Goal: Task Accomplishment & Management: Manage account settings

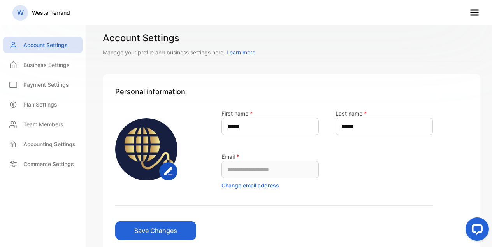
click at [244, 190] on div "**********" at bounding box center [274, 157] width 318 height 97
click at [249, 185] on button "Change email address" at bounding box center [251, 186] width 58 height 8
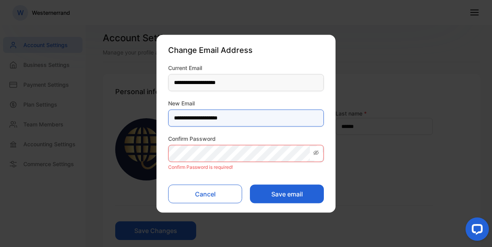
type Email-inputNewEmail "**********"
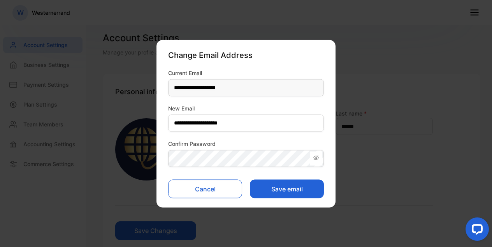
click at [319, 156] on icon at bounding box center [316, 158] width 6 height 6
click at [268, 191] on button "Save email" at bounding box center [287, 189] width 74 height 19
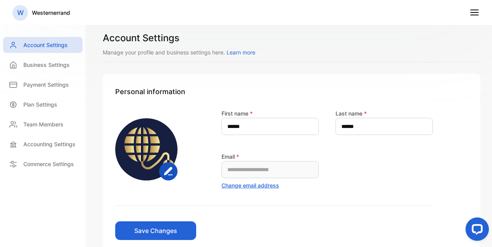
click at [476, 15] on line at bounding box center [475, 15] width 8 height 0
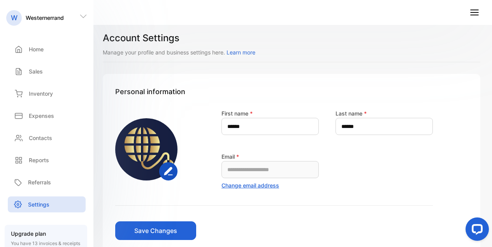
click at [470, 15] on icon at bounding box center [475, 12] width 10 height 10
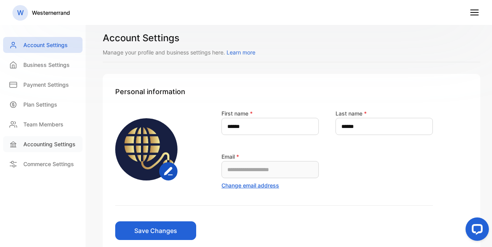
click at [50, 147] on p "Accounting Settings" at bounding box center [49, 144] width 52 height 8
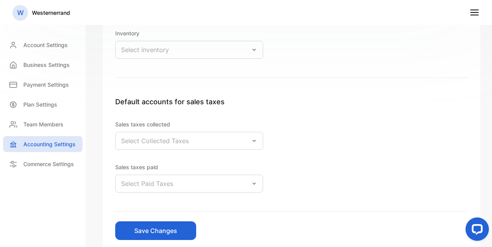
scroll to position [227, 0]
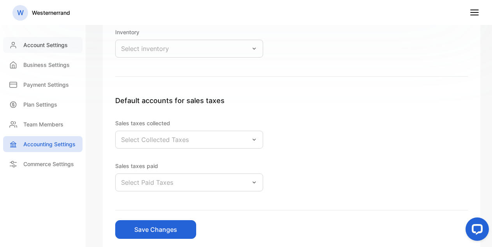
click at [57, 44] on p "Account Settings" at bounding box center [45, 45] width 44 height 8
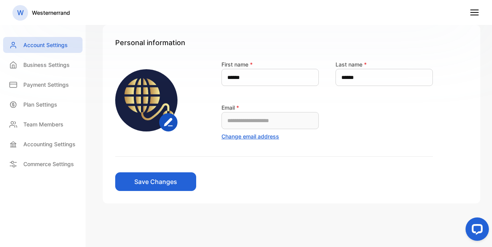
click at [476, 13] on icon at bounding box center [475, 12] width 10 height 10
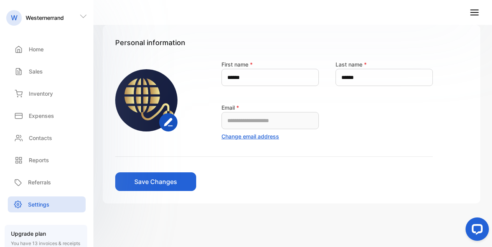
click at [476, 13] on icon at bounding box center [475, 12] width 10 height 10
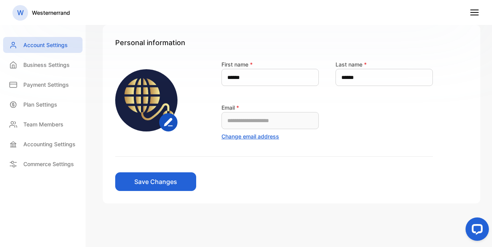
click at [24, 14] on div "W" at bounding box center [20, 13] width 16 height 16
click at [20, 46] on div "Account Settings" at bounding box center [42, 45] width 79 height 16
click at [22, 65] on div "Business Settings" at bounding box center [42, 65] width 79 height 16
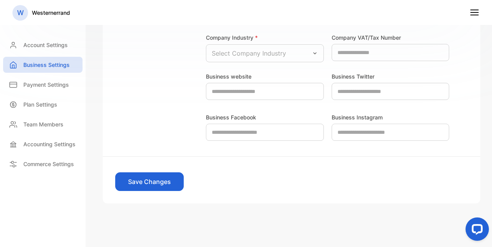
scroll to position [269, 0]
click at [48, 109] on div "Plan Settings" at bounding box center [42, 105] width 79 height 16
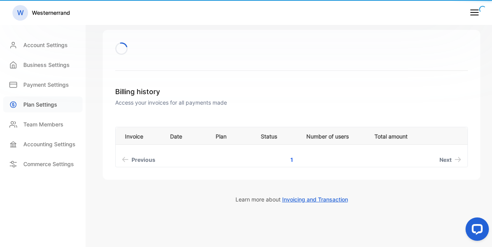
scroll to position [29, 0]
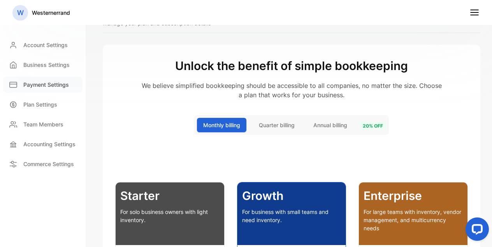
click at [42, 88] on p "Payment Settings" at bounding box center [46, 85] width 46 height 8
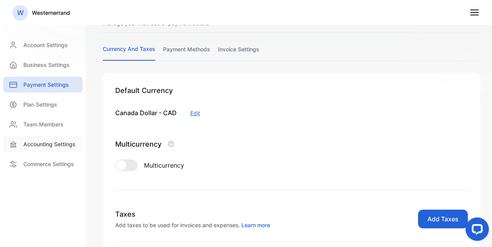
click at [41, 144] on p "Accounting Settings" at bounding box center [49, 144] width 52 height 8
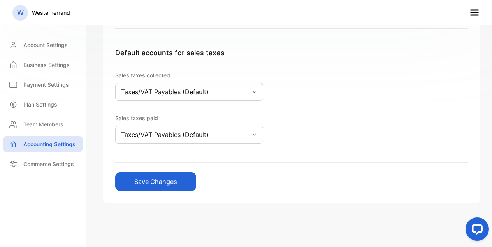
scroll to position [275, 0]
click at [70, 165] on p "Commerce Settings" at bounding box center [48, 164] width 51 height 8
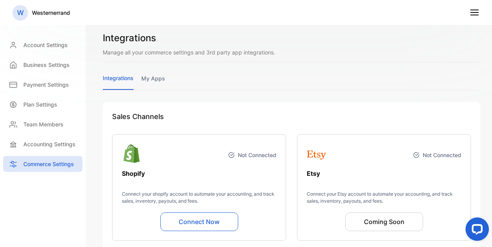
click at [477, 8] on icon at bounding box center [475, 12] width 10 height 10
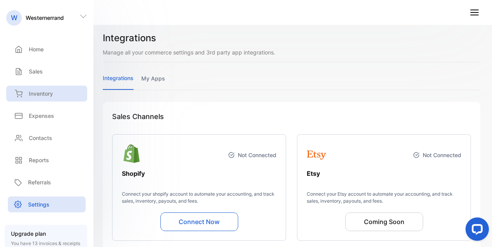
click at [59, 90] on div "Inventory" at bounding box center [46, 94] width 81 height 16
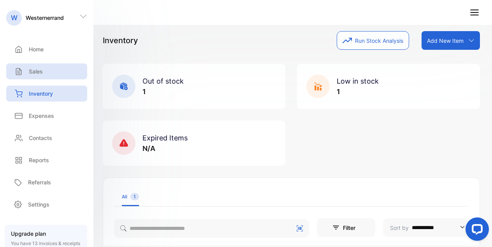
click at [50, 70] on div "Sales" at bounding box center [46, 71] width 81 height 16
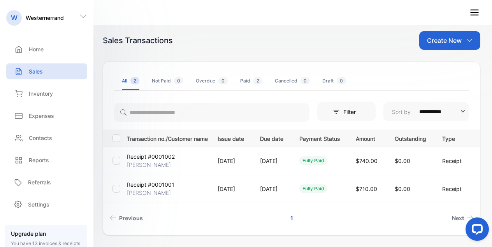
click at [165, 188] on p "Receipt #0001001" at bounding box center [151, 185] width 48 height 8
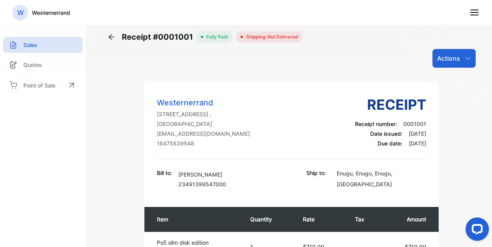
click at [181, 43] on div "Receipt #0001001 fully paid Shipping: Not Delivered Actions" at bounding box center [292, 49] width 368 height 37
click at [459, 62] on p "Actions" at bounding box center [448, 58] width 23 height 9
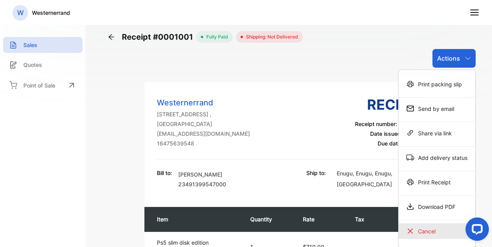
click at [424, 234] on div "Cancel" at bounding box center [437, 232] width 77 height 16
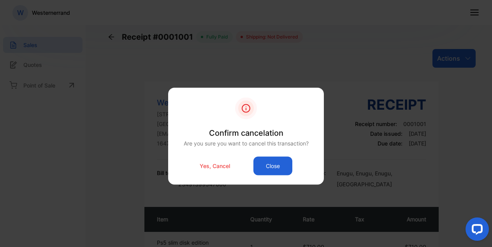
click at [263, 171] on button "Close" at bounding box center [273, 166] width 39 height 19
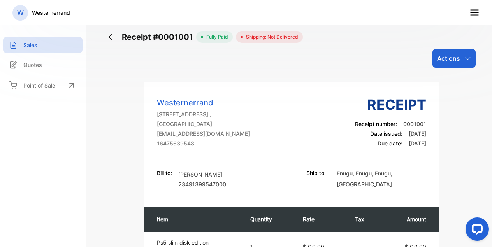
click at [450, 56] on p "Actions" at bounding box center [448, 58] width 23 height 9
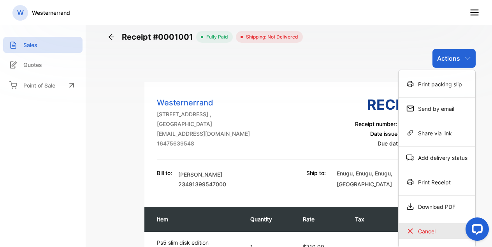
click at [431, 229] on div "Cancel" at bounding box center [437, 232] width 77 height 16
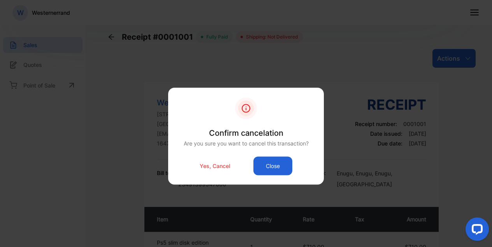
click at [285, 170] on button "Close" at bounding box center [273, 166] width 39 height 19
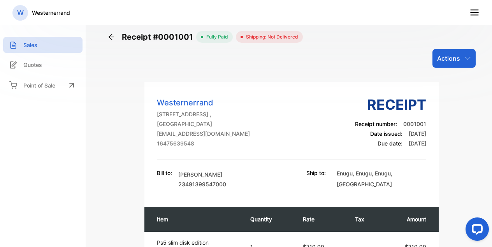
click at [463, 58] on div "Actions" at bounding box center [454, 58] width 43 height 19
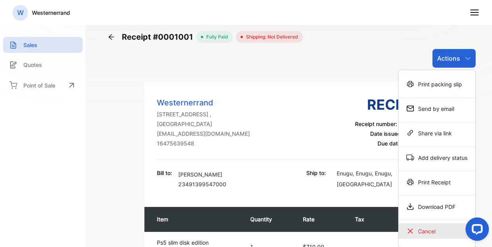
click at [428, 227] on div "Cancel" at bounding box center [437, 232] width 77 height 16
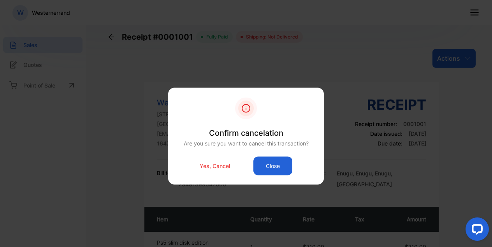
click at [273, 164] on button "Close" at bounding box center [273, 166] width 39 height 19
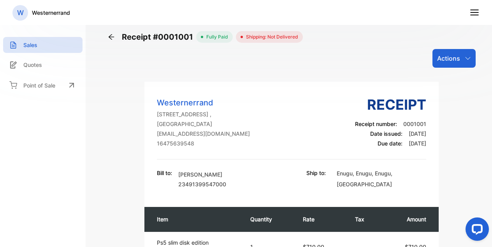
click at [403, 140] on p "Due date: [DATE]" at bounding box center [390, 143] width 71 height 8
click at [361, 227] on th "Tax" at bounding box center [364, 219] width 35 height 25
drag, startPoint x: 291, startPoint y: 229, endPoint x: 282, endPoint y: 229, distance: 9.0
click at [282, 229] on th "Quantity" at bounding box center [269, 219] width 53 height 25
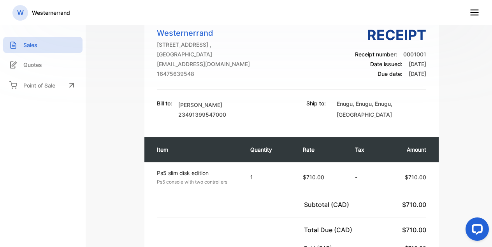
scroll to position [86, 0]
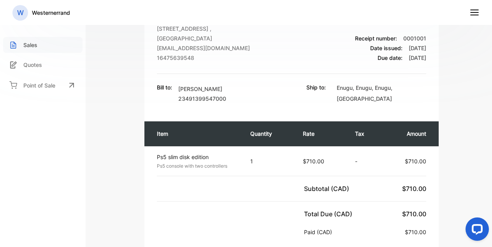
click at [52, 41] on div "Sales" at bounding box center [42, 45] width 79 height 16
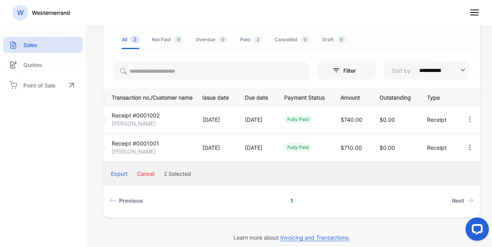
scroll to position [0, 43]
click at [469, 120] on icon "button" at bounding box center [470, 119] width 7 height 7
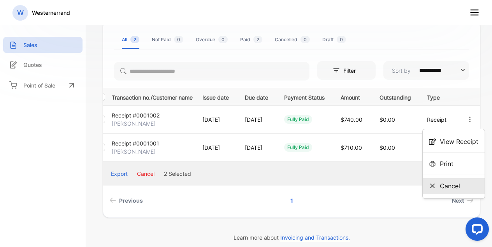
click at [454, 184] on span "Cancel" at bounding box center [450, 186] width 20 height 9
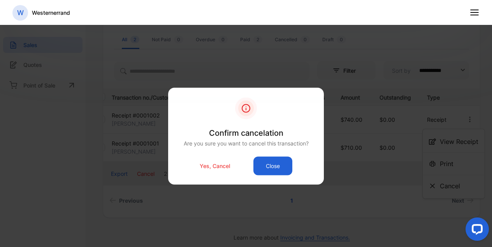
click at [227, 166] on p "Yes, Cancel" at bounding box center [215, 166] width 30 height 8
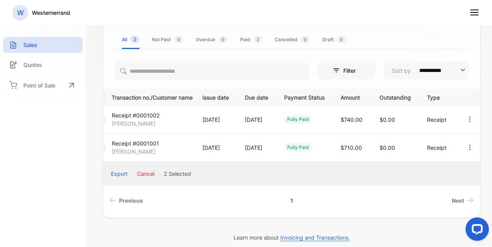
click at [471, 146] on icon "button" at bounding box center [470, 147] width 7 height 7
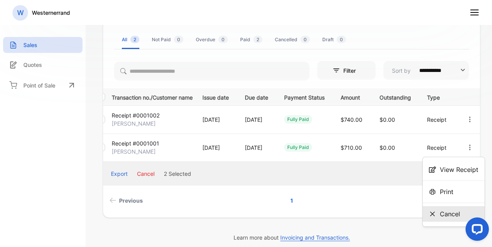
click at [441, 214] on span "Cancel" at bounding box center [450, 214] width 20 height 9
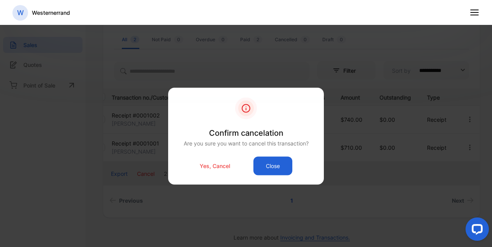
click at [205, 165] on p "Yes, Cancel" at bounding box center [215, 166] width 30 height 8
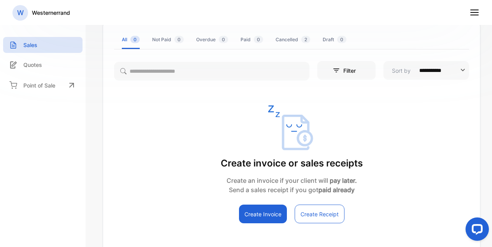
click at [330, 217] on button "Create Receipt" at bounding box center [320, 214] width 50 height 19
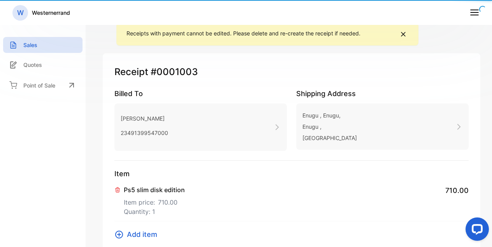
type input "**********"
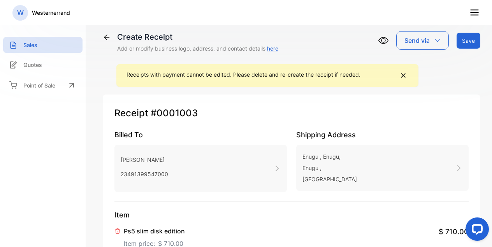
click at [107, 41] on icon at bounding box center [107, 37] width 8 height 8
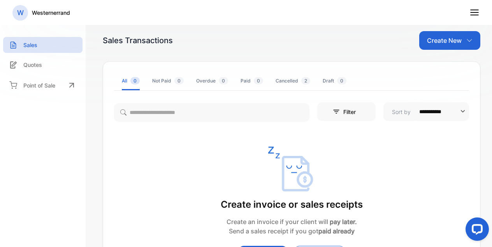
click at [23, 13] on p "W" at bounding box center [20, 13] width 7 height 10
click at [60, 13] on p "Westernerrand" at bounding box center [51, 13] width 38 height 8
click at [24, 13] on div "W" at bounding box center [20, 13] width 16 height 16
click at [13, 11] on div "W" at bounding box center [20, 13] width 16 height 16
click at [476, 16] on icon at bounding box center [475, 12] width 10 height 10
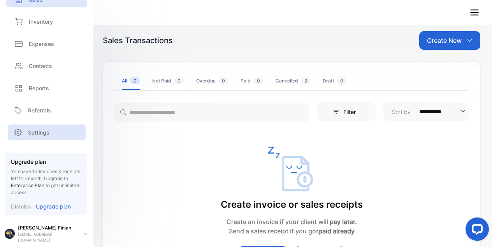
scroll to position [72, 0]
click at [64, 230] on div "[PERSON_NAME] [EMAIL_ADDRESS][DOMAIN_NAME]" at bounding box center [44, 234] width 79 height 19
click at [83, 233] on icon at bounding box center [85, 234] width 4 height 2
click at [79, 232] on div "[PERSON_NAME] [EMAIL_ADDRESS][DOMAIN_NAME]" at bounding box center [49, 234] width 89 height 19
click at [84, 233] on icon at bounding box center [85, 234] width 4 height 2
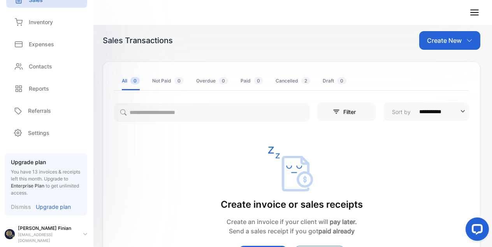
click at [85, 234] on icon at bounding box center [85, 235] width 3 height 2
click at [84, 233] on icon at bounding box center [85, 234] width 4 height 2
click at [14, 231] on img at bounding box center [10, 234] width 10 height 10
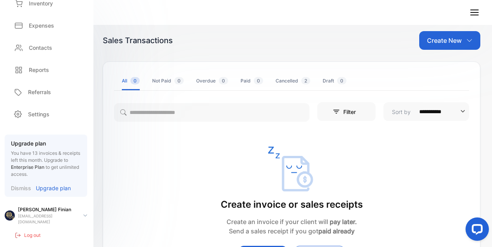
scroll to position [90, 0]
click at [31, 233] on p "Log out" at bounding box center [32, 236] width 16 height 7
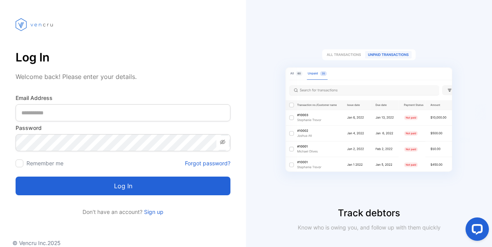
scroll to position [28, 0]
click at [152, 215] on link "Sign up" at bounding box center [153, 212] width 21 height 7
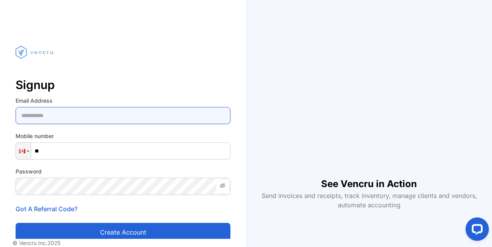
type Address-inputemail "**********"
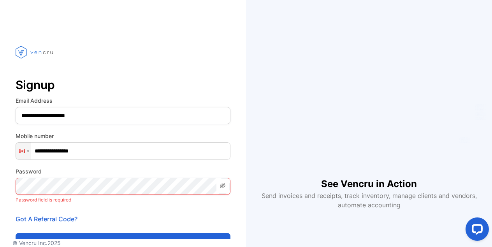
type input "**********"
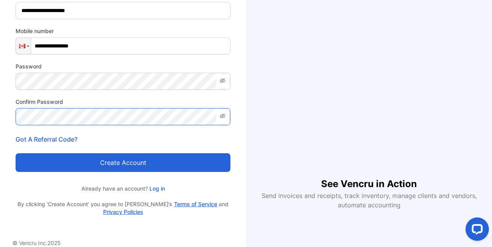
scroll to position [105, 0]
click at [148, 161] on button "Create account" at bounding box center [123, 162] width 215 height 19
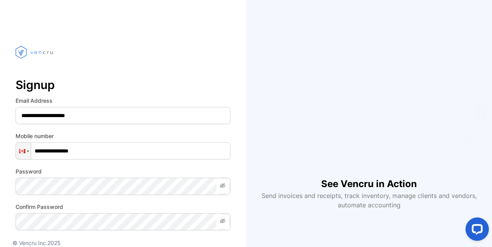
scroll to position [0, 0]
